Goal: Answer question/provide support

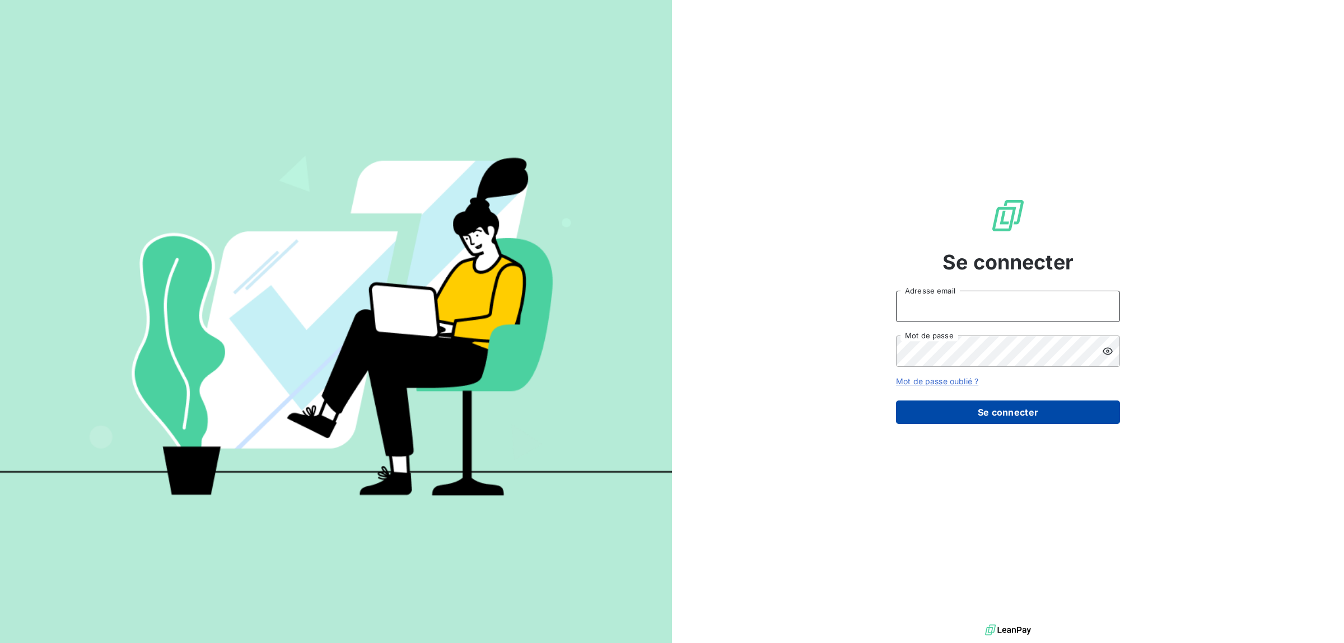
type input "[EMAIL_ADDRESS][DOMAIN_NAME]"
click at [993, 405] on button "Se connecter" at bounding box center [1008, 412] width 224 height 24
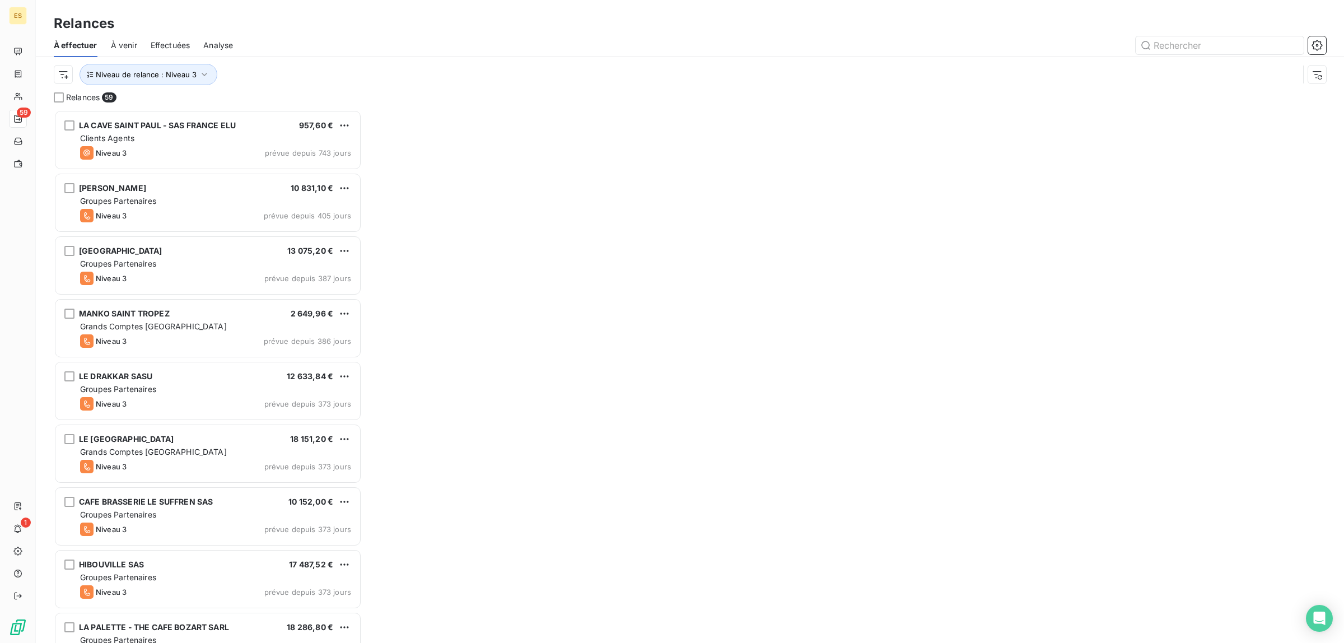
scroll to position [523, 297]
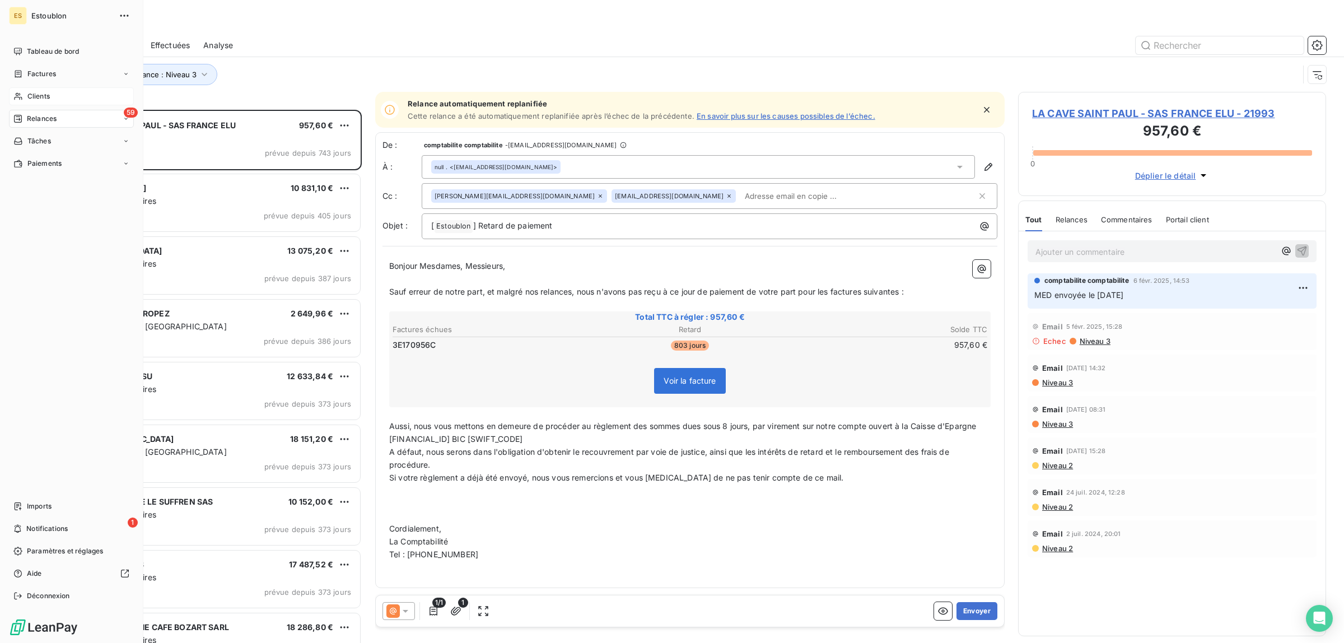
click at [45, 96] on span "Clients" at bounding box center [38, 96] width 22 height 10
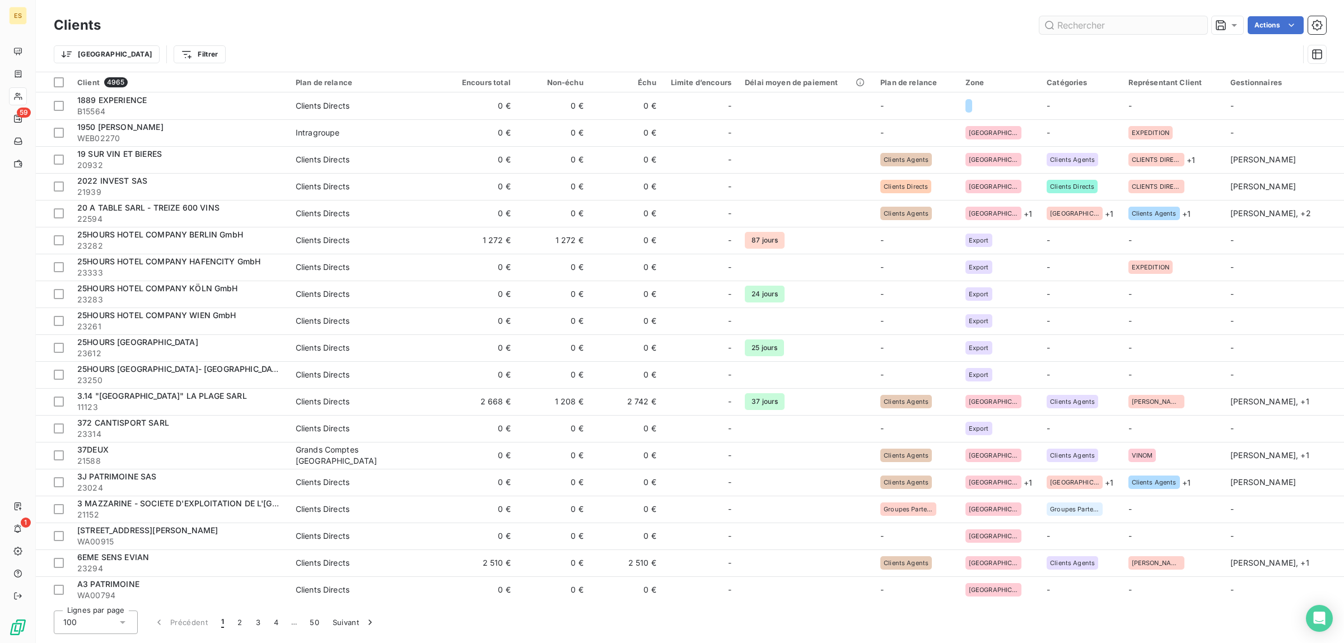
click at [1155, 31] on input "text" at bounding box center [1124, 25] width 168 height 18
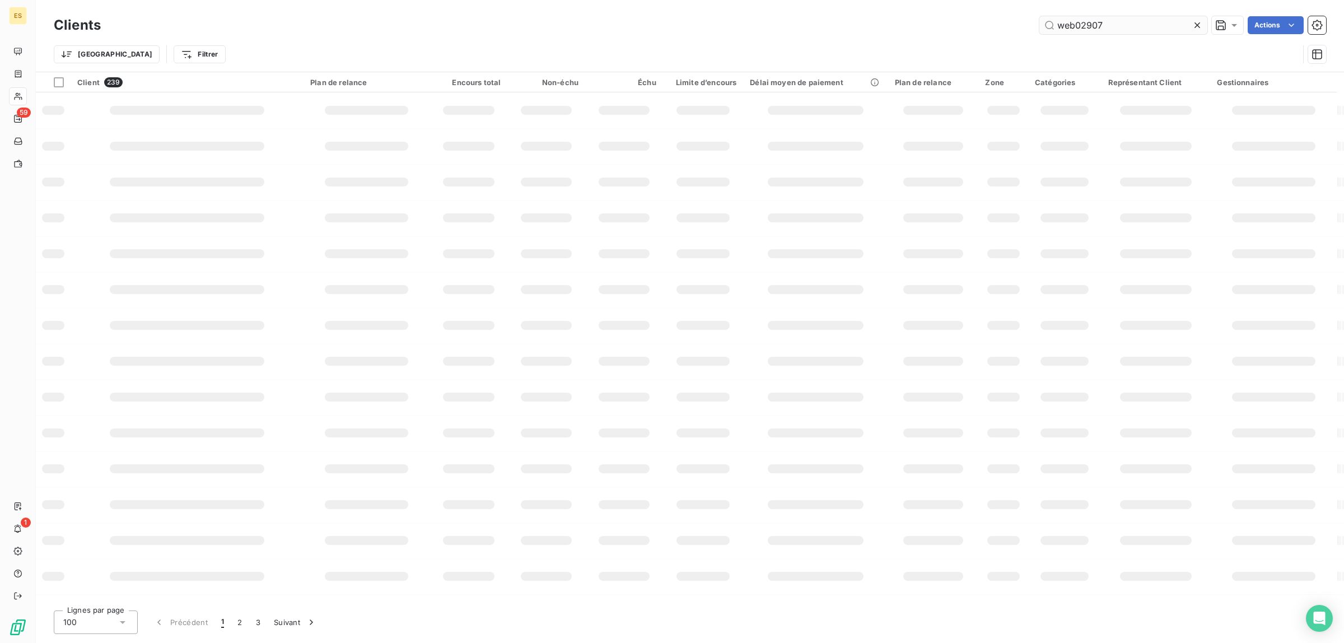
type input "web02907"
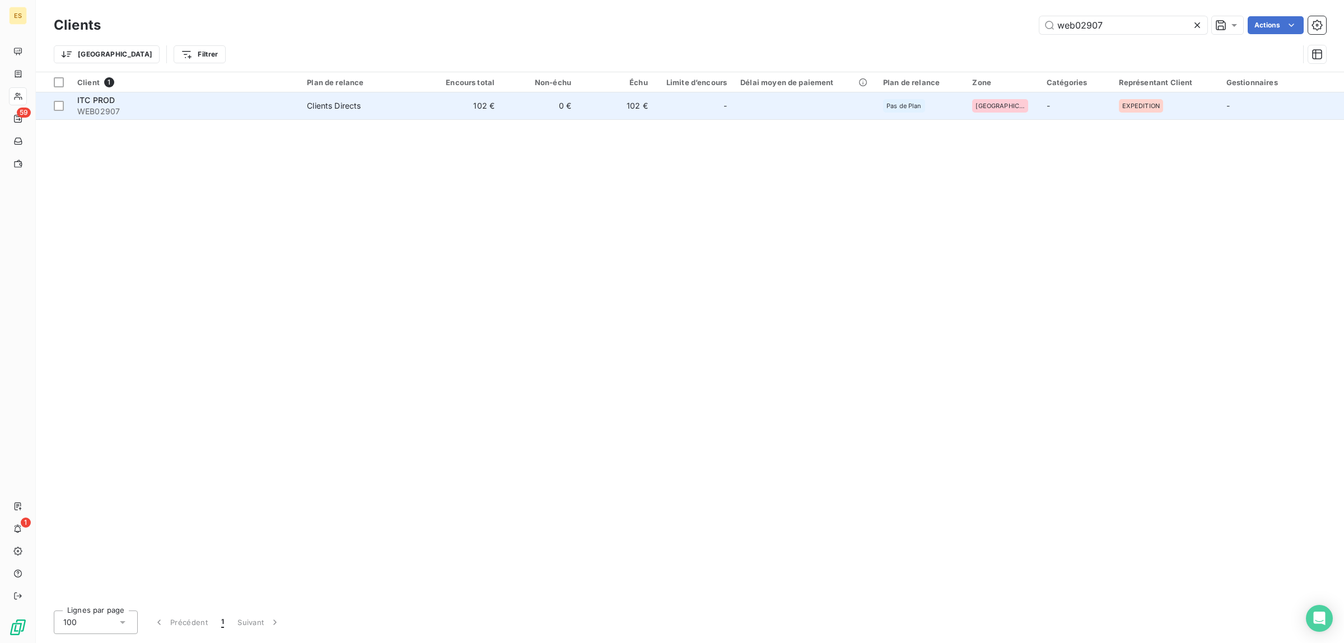
click at [192, 101] on div "ITC PROD" at bounding box center [185, 100] width 216 height 11
click at [191, 101] on div "ITC PROD" at bounding box center [185, 100] width 216 height 11
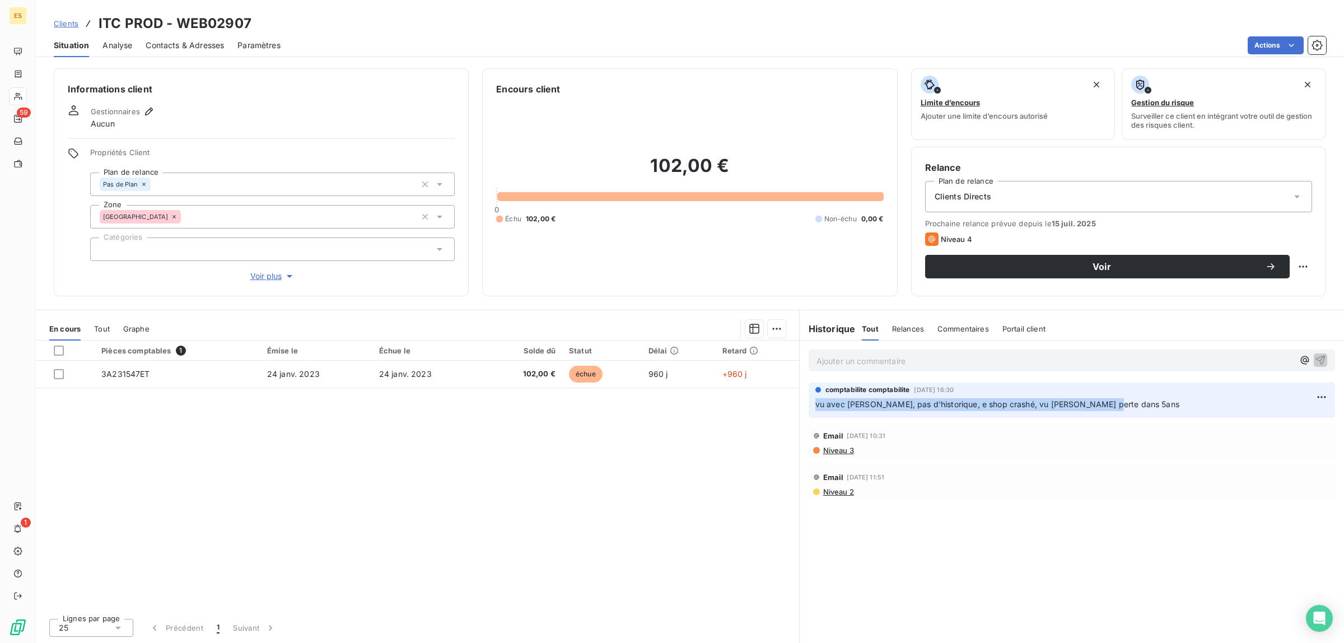
drag, startPoint x: 815, startPoint y: 406, endPoint x: 1102, endPoint y: 402, distance: 286.8
click at [1102, 402] on p "vu avec [PERSON_NAME], pas d'historique, e shop crashé, vu [PERSON_NAME] perte …" at bounding box center [1071, 404] width 513 height 13
copy span "vu avec [PERSON_NAME], pas d'historique, e shop crashé, vu [PERSON_NAME] perte …"
click at [987, 372] on div "Ajouter un commentaire ﻿" at bounding box center [1072, 361] width 544 height 40
click at [986, 369] on div "Ajouter un commentaire ﻿" at bounding box center [1072, 360] width 526 height 22
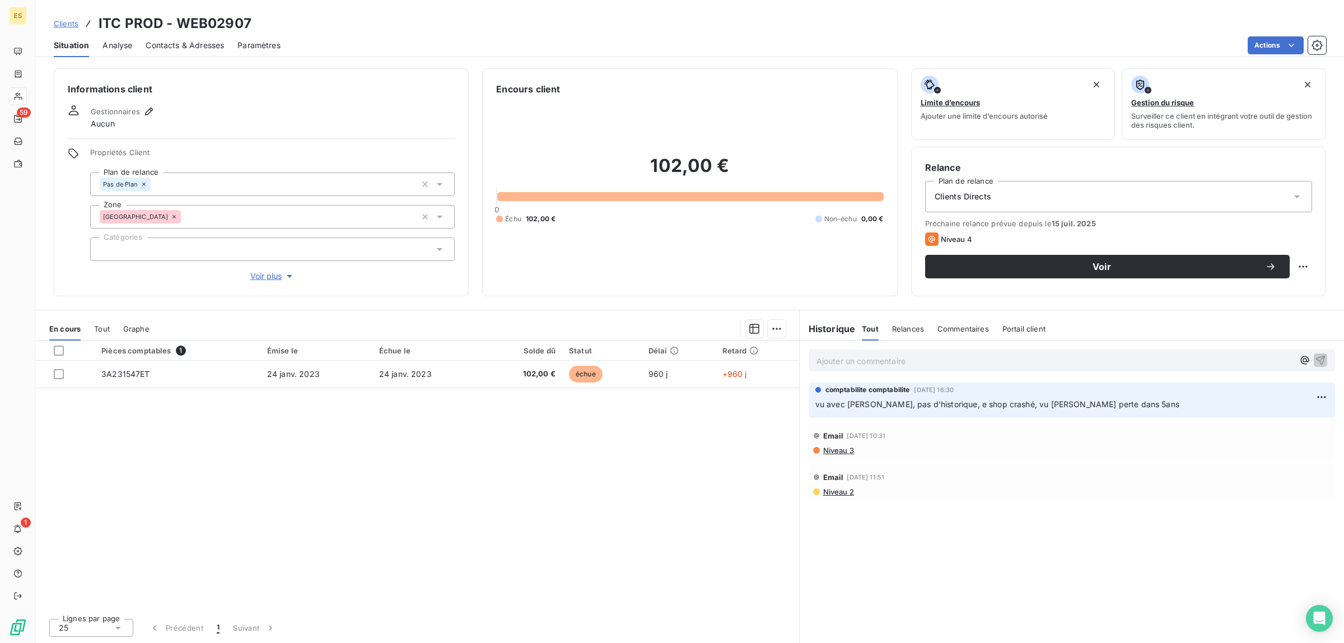
click at [978, 362] on p "Ajouter un commentaire ﻿" at bounding box center [1055, 361] width 477 height 14
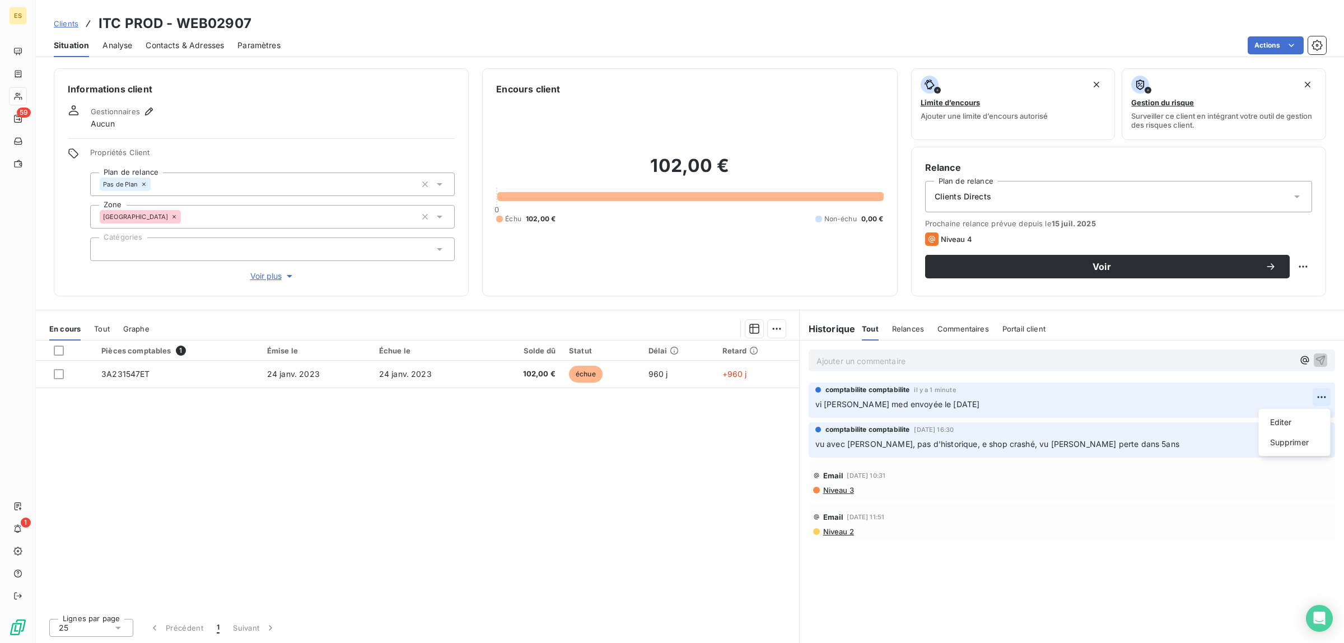
click at [1317, 401] on html "ES 59 1 Clients ITC PROD - WEB02907 Situation Analyse Contacts & Adresses Param…" at bounding box center [672, 321] width 1344 height 643
click at [1295, 421] on div "Editer" at bounding box center [1295, 422] width 63 height 18
click at [822, 405] on span "vi [PERSON_NAME] med envoyée le [DATE]" at bounding box center [897, 404] width 165 height 10
click at [986, 362] on p "Ajouter un commentaire ﻿" at bounding box center [1055, 361] width 477 height 14
click at [637, 493] on div "Pièces comptables 1 Émise le Échue le Solde dû Statut Délai Retard 3A231547ET […" at bounding box center [417, 475] width 763 height 269
